Goal: Task Accomplishment & Management: Manage account settings

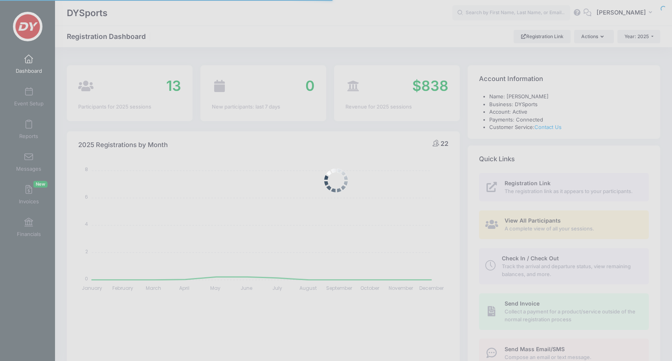
select select
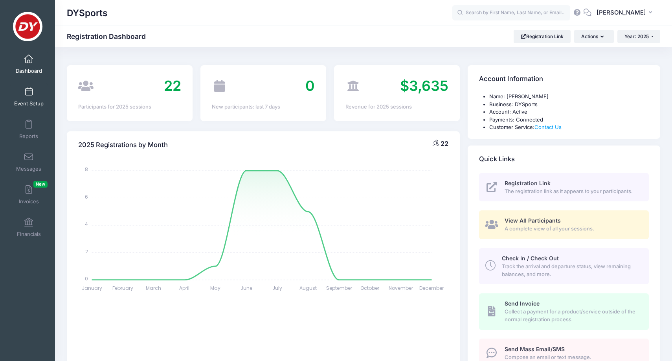
click at [33, 91] on link "Event Setup" at bounding box center [28, 97] width 37 height 28
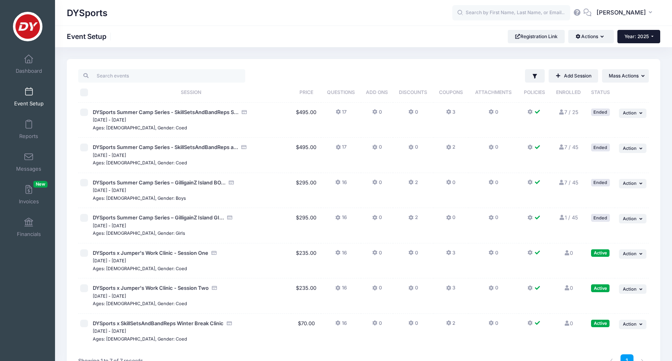
click at [644, 34] on span "Year: 2025" at bounding box center [636, 36] width 24 height 6
click at [641, 51] on link "Year: 2026" at bounding box center [642, 51] width 51 height 10
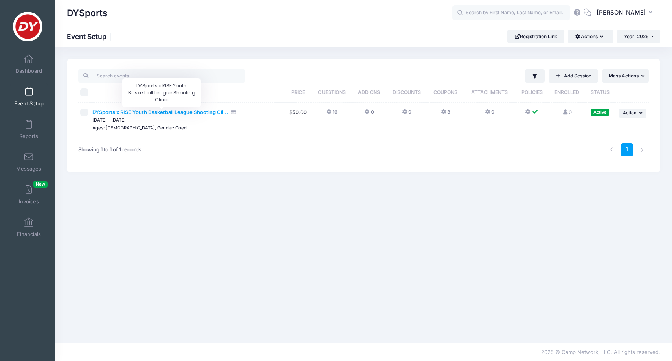
click at [187, 112] on span "DYSports x RISE Youth Basketball League Shooting Cli..." at bounding box center [160, 112] width 136 height 6
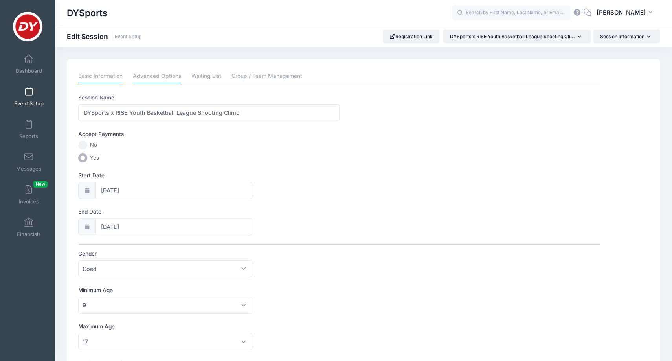
click at [160, 72] on link "Advanced Options" at bounding box center [157, 76] width 48 height 14
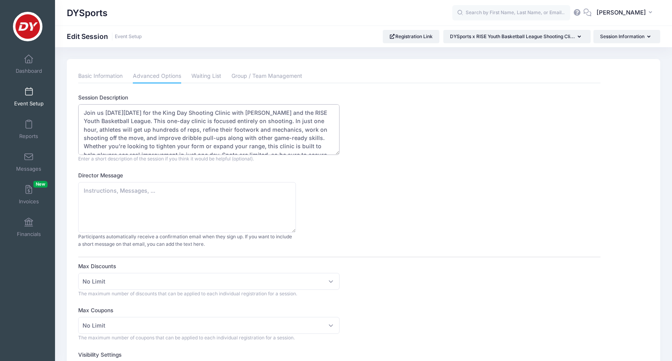
drag, startPoint x: 187, startPoint y: 121, endPoint x: 206, endPoint y: 110, distance: 20.8
click at [206, 110] on textarea "Join us on Monday, January 19, 2026 for the King Day Shooting Clinic with Demet…" at bounding box center [208, 129] width 261 height 51
paste textarea "DYSports x RISE Youth Basketball League Shooting Clinic with Demetrius Scott"
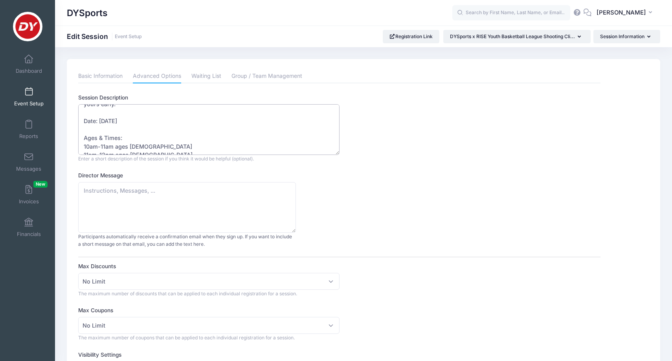
scroll to position [55, 0]
click at [212, 124] on textarea "Join us on Monday, January 19, 2026 for the King Day Shooting Clinic with Demet…" at bounding box center [208, 129] width 261 height 51
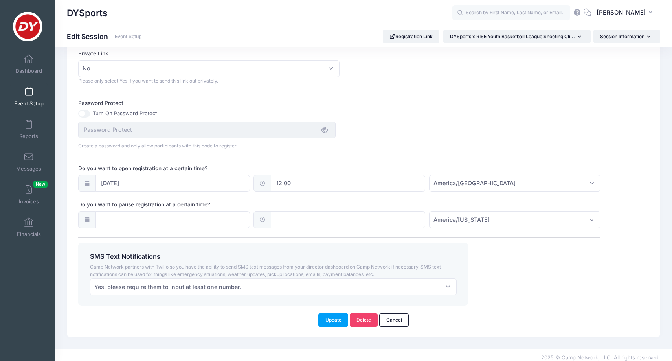
scroll to position [479, 0]
click at [340, 318] on button "Update" at bounding box center [333, 320] width 30 height 13
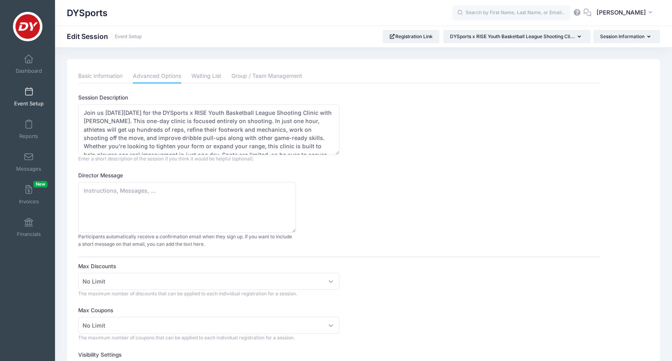
scroll to position [0, 0]
drag, startPoint x: 184, startPoint y: 121, endPoint x: 84, endPoint y: 106, distance: 101.3
click at [84, 106] on textarea "Join us on Monday, January 19, 2026 for the King Day Shooting Clinic with Demet…" at bounding box center [208, 129] width 261 height 51
paste textarea "Rise & Dream MLK Basketball Skills Clinic with RISE Youth Basketball League and"
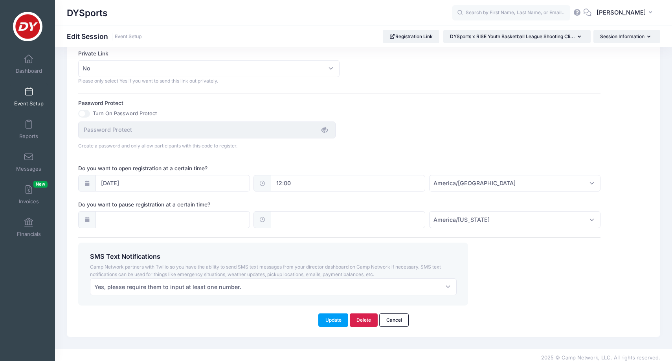
scroll to position [479, 0]
type textarea "Join us on Monday, January 19, 2026 for the Rise & Dream MLK Basketball Skills …"
click at [337, 314] on button "Update" at bounding box center [333, 320] width 30 height 13
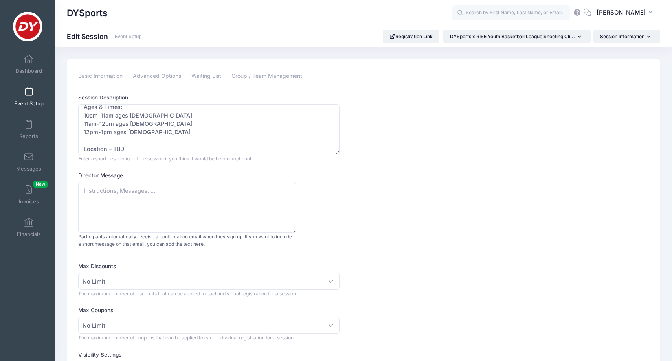
scroll to position [0, 0]
click at [44, 92] on link "Event Setup" at bounding box center [28, 97] width 37 height 28
